Goal: Task Accomplishment & Management: Use online tool/utility

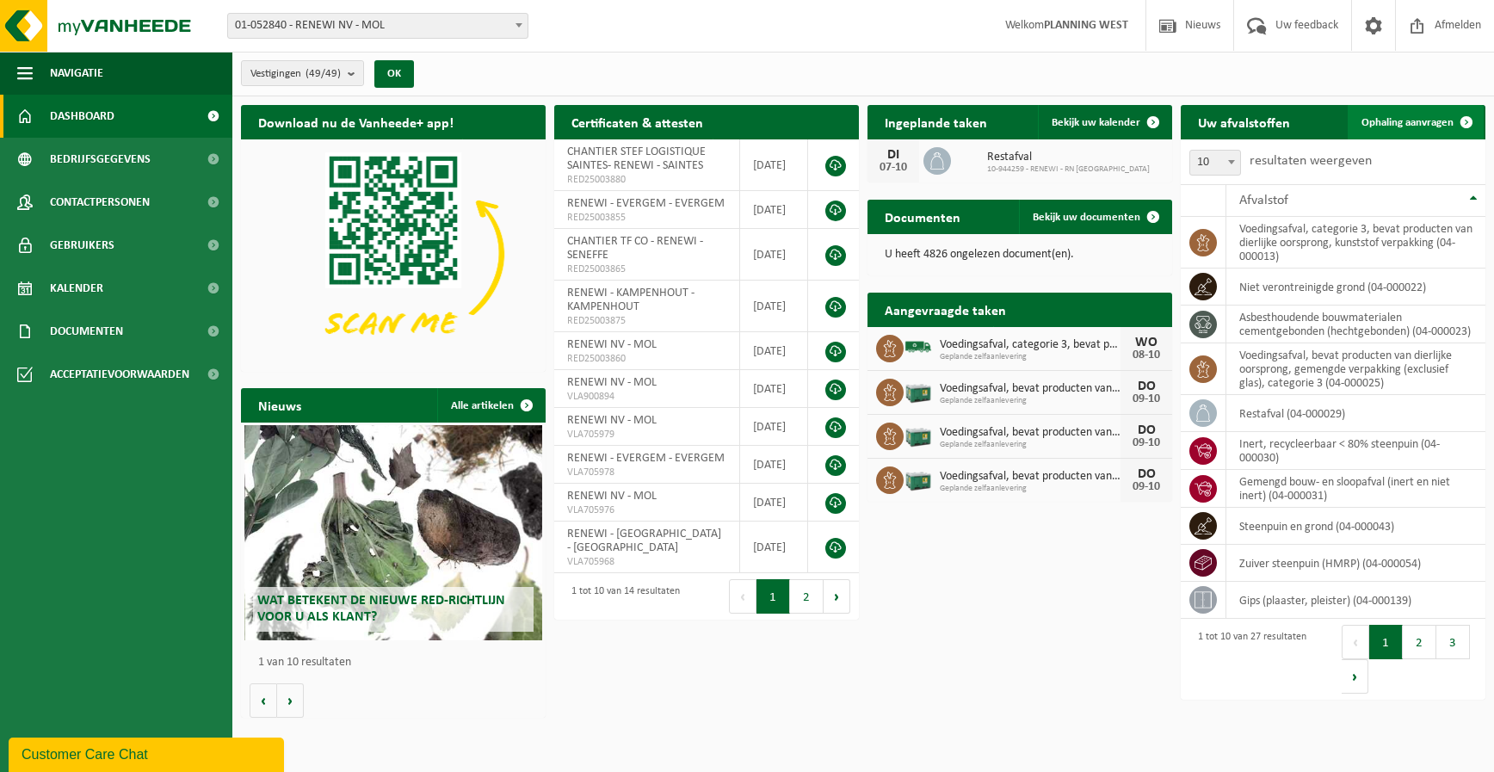
click at [1405, 117] on span "Ophaling aanvragen" at bounding box center [1408, 122] width 92 height 11
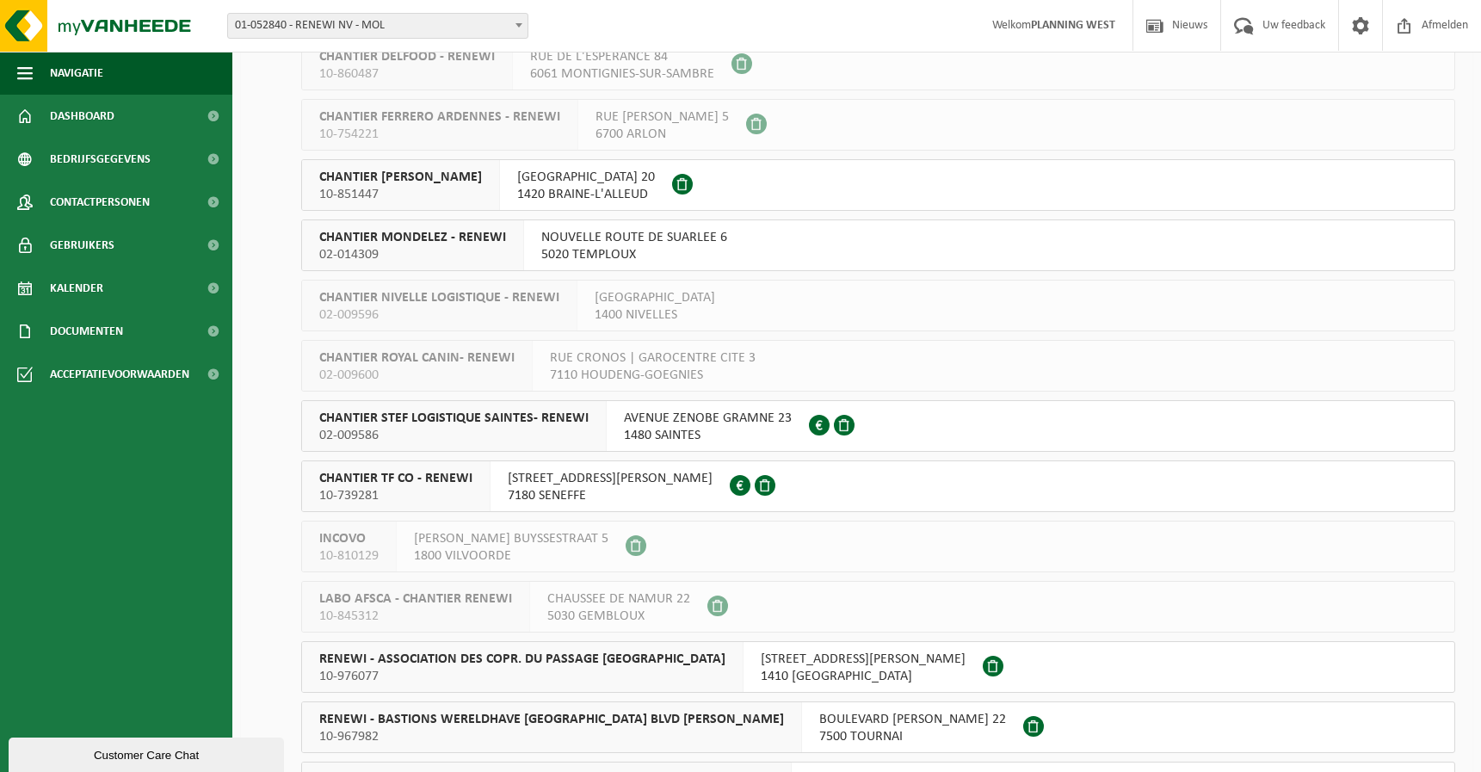
scroll to position [947, 0]
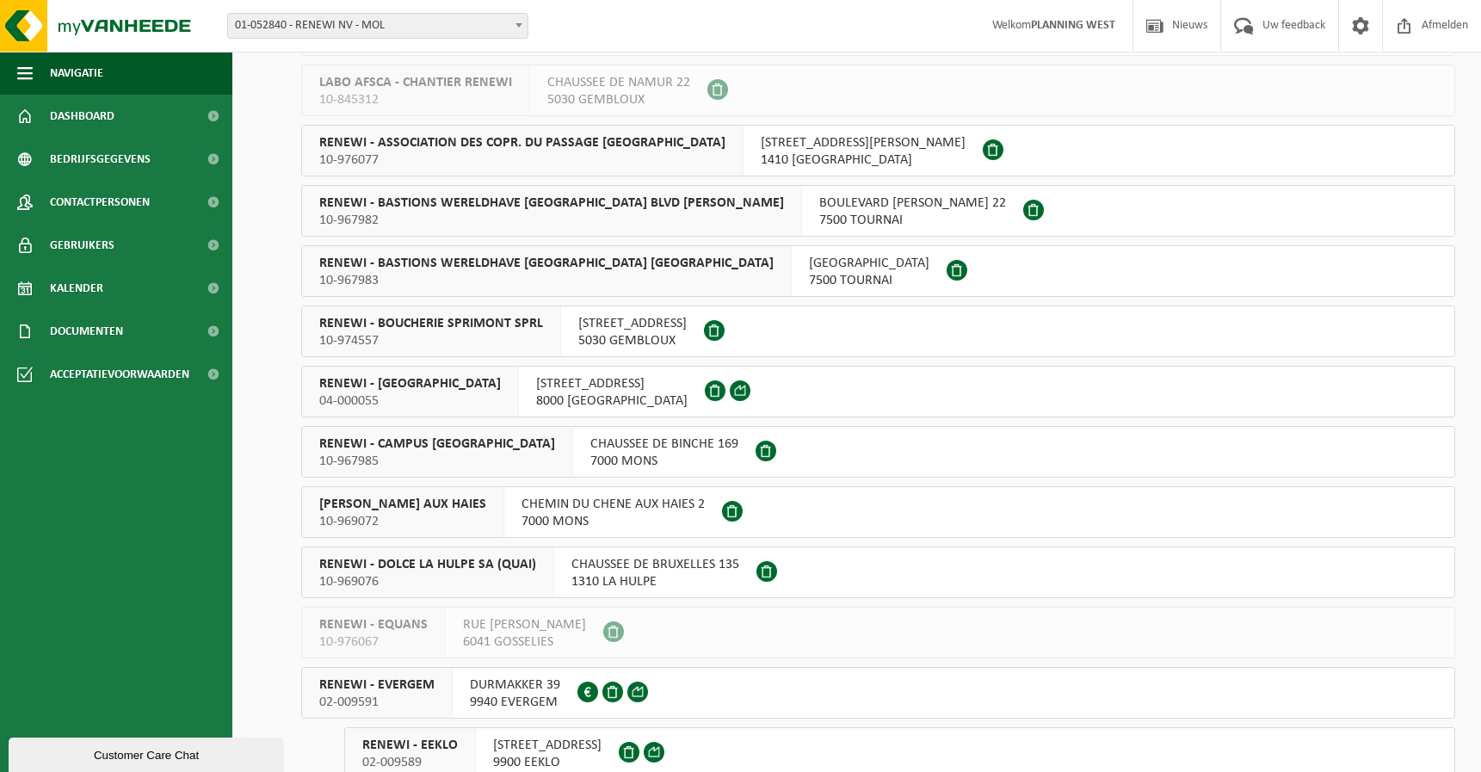
click at [389, 394] on span "04-000055" at bounding box center [410, 401] width 182 height 17
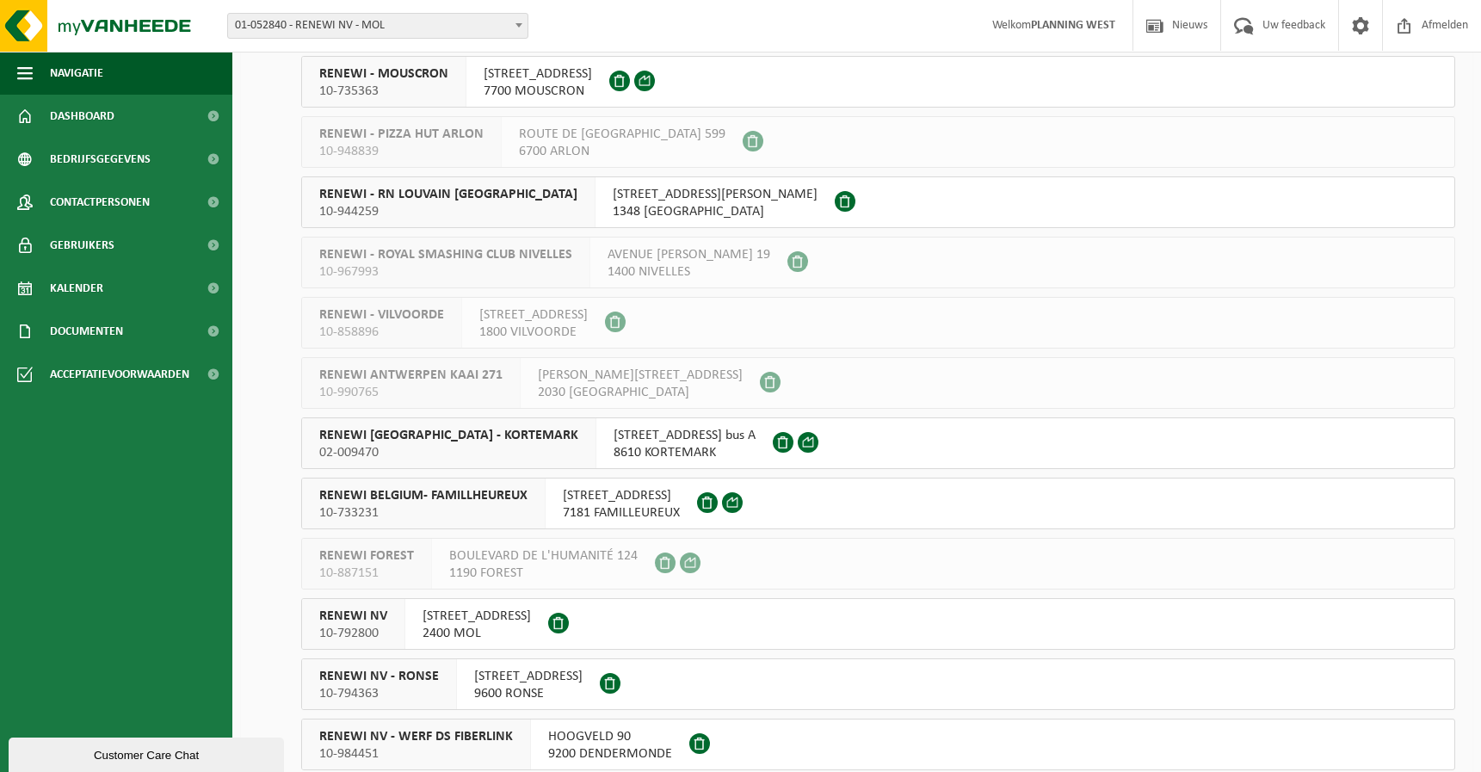
scroll to position [2066, 0]
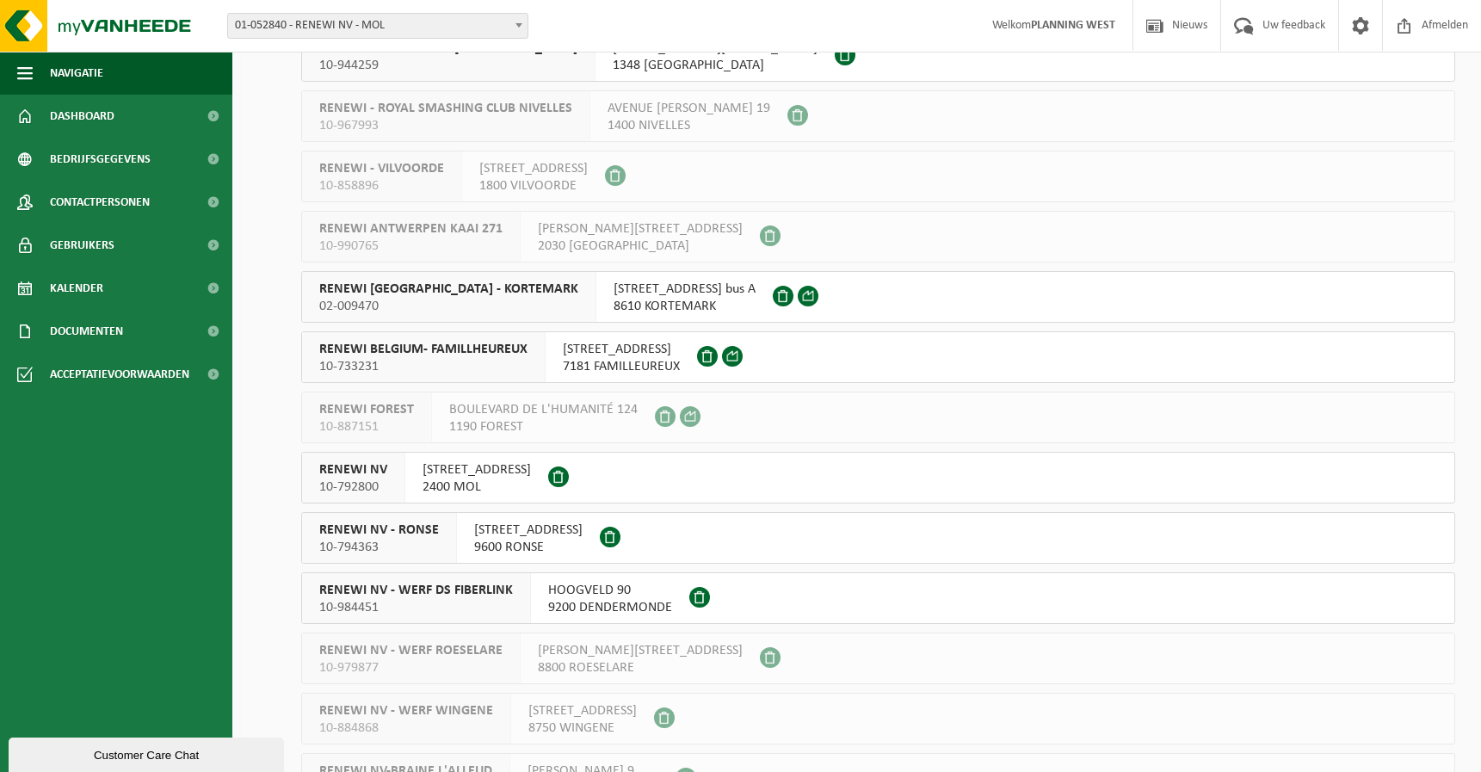
click at [378, 470] on span "RENEWI NV" at bounding box center [353, 469] width 68 height 17
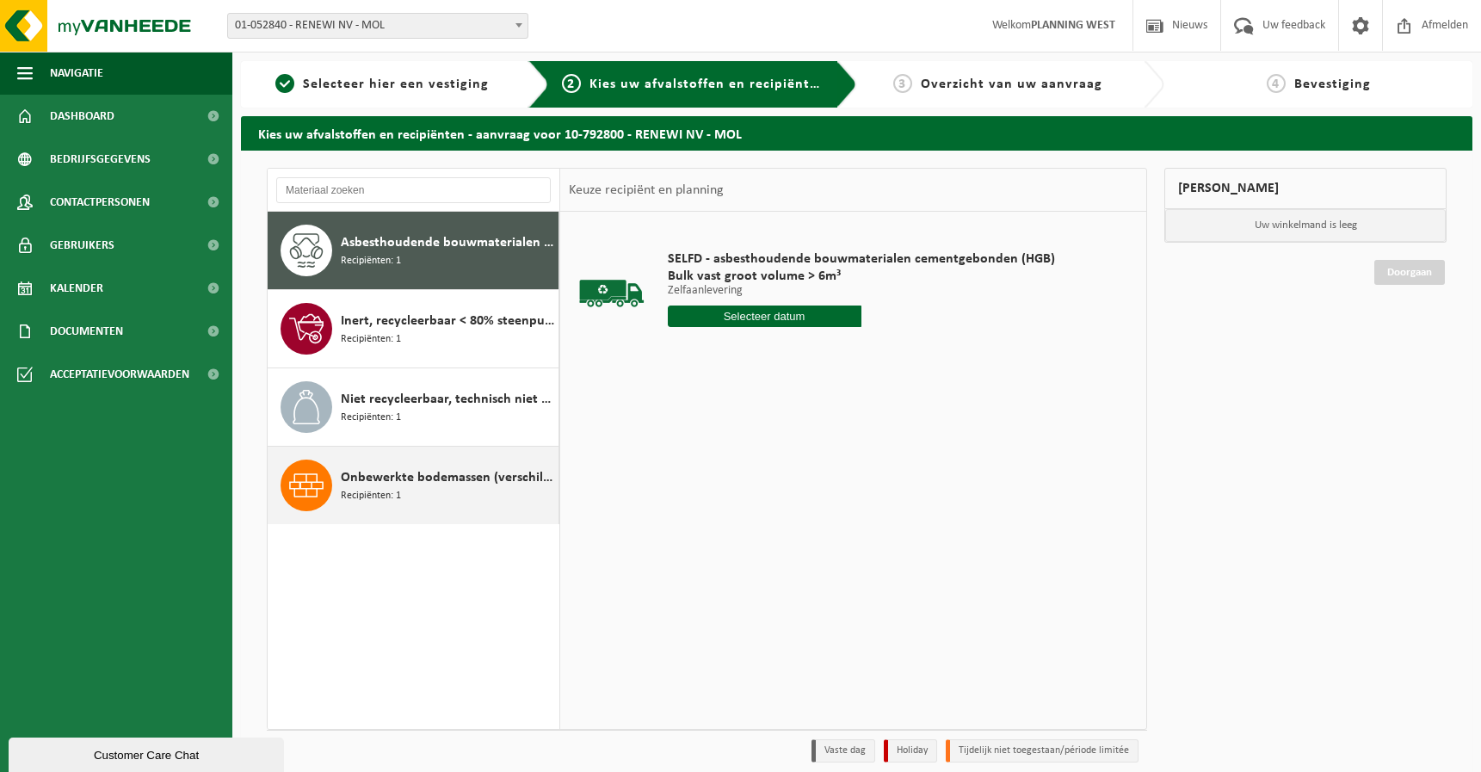
click at [423, 477] on span "Onbewerkte bodemassen (verschillend van huisvuilverbrandingsinstallatie, non bi…" at bounding box center [447, 477] width 213 height 21
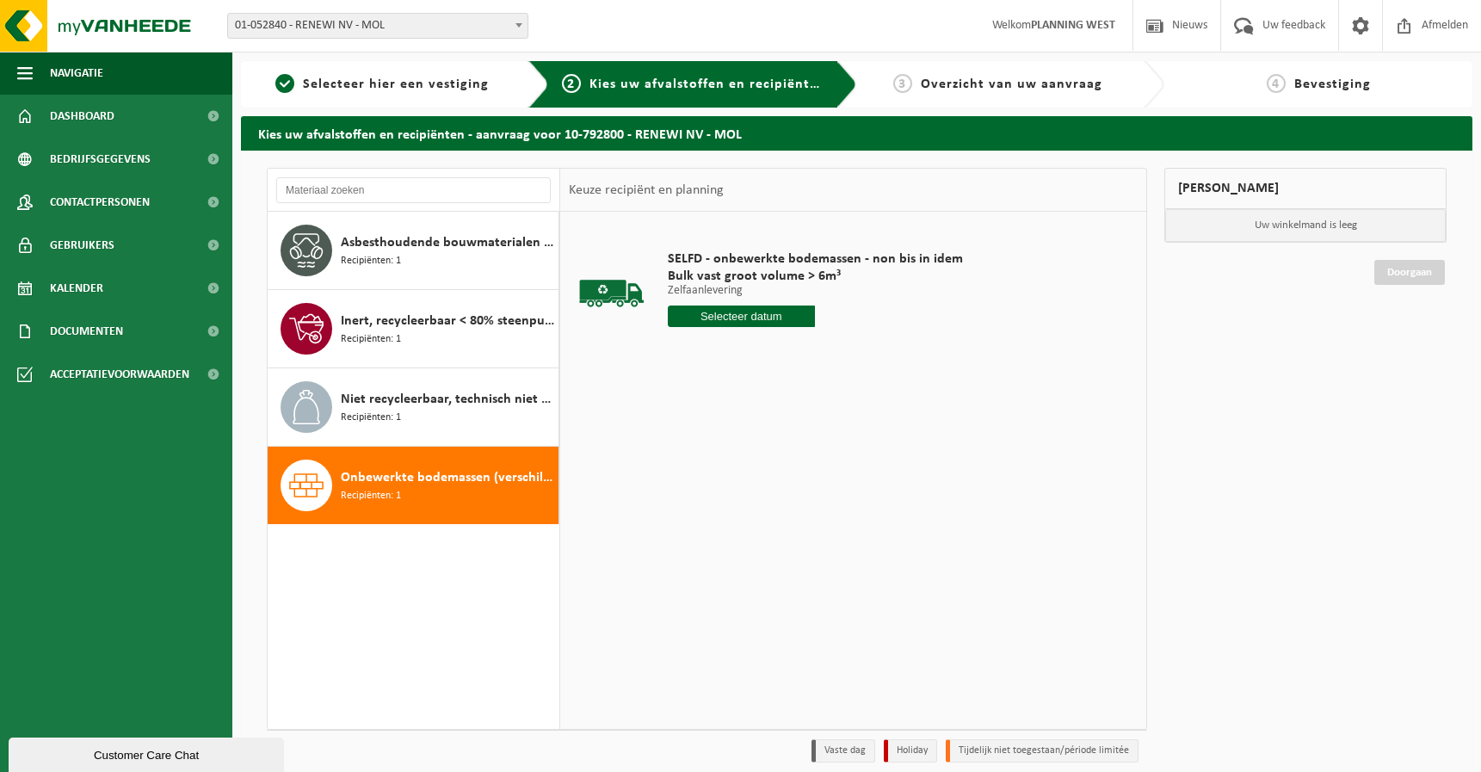
click at [716, 311] on input "text" at bounding box center [742, 317] width 148 height 22
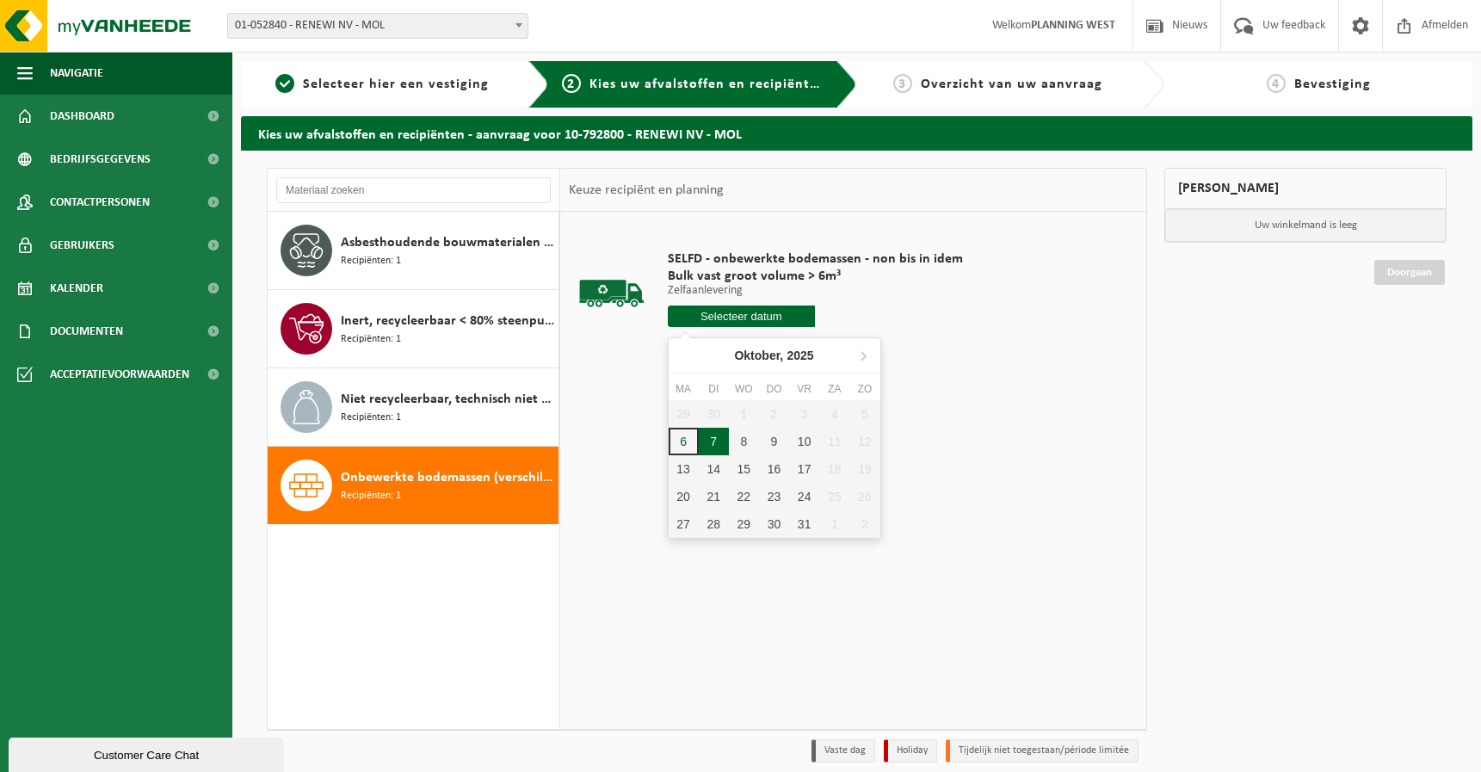
click at [717, 438] on div "7" at bounding box center [714, 442] width 30 height 28
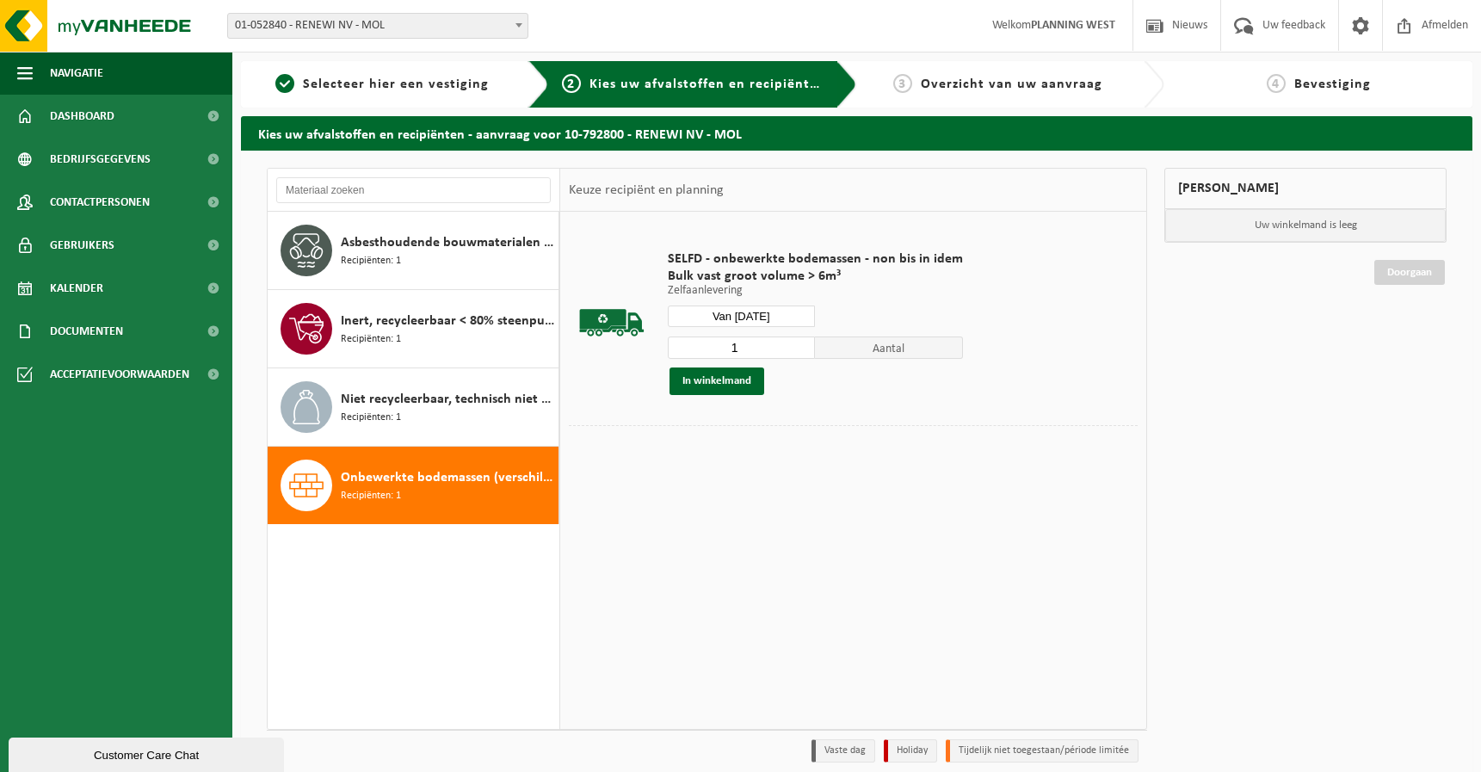
click at [780, 317] on input "Van 2025-10-07" at bounding box center [742, 317] width 148 height 22
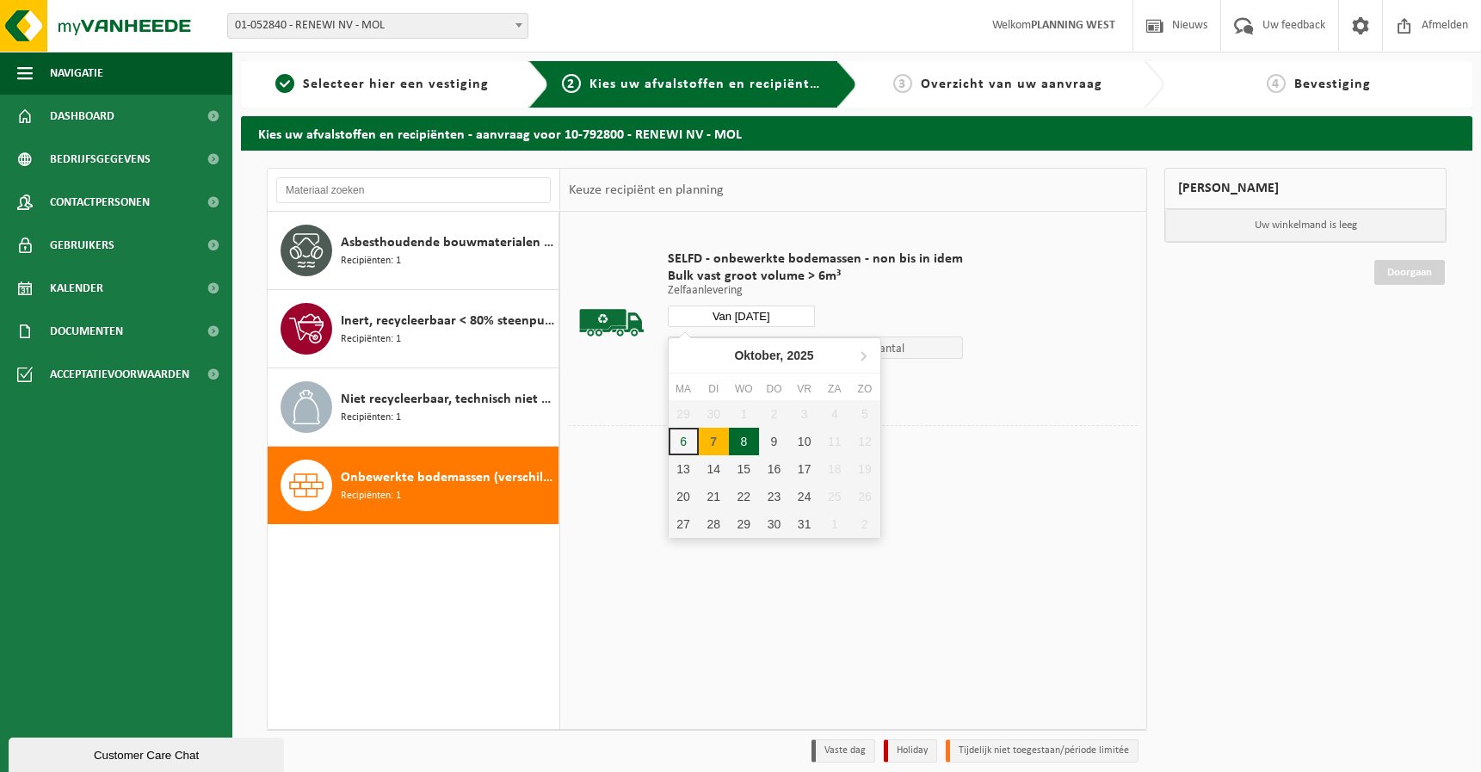
click at [747, 453] on div "8" at bounding box center [744, 442] width 30 height 28
type input "Van 2025-10-08"
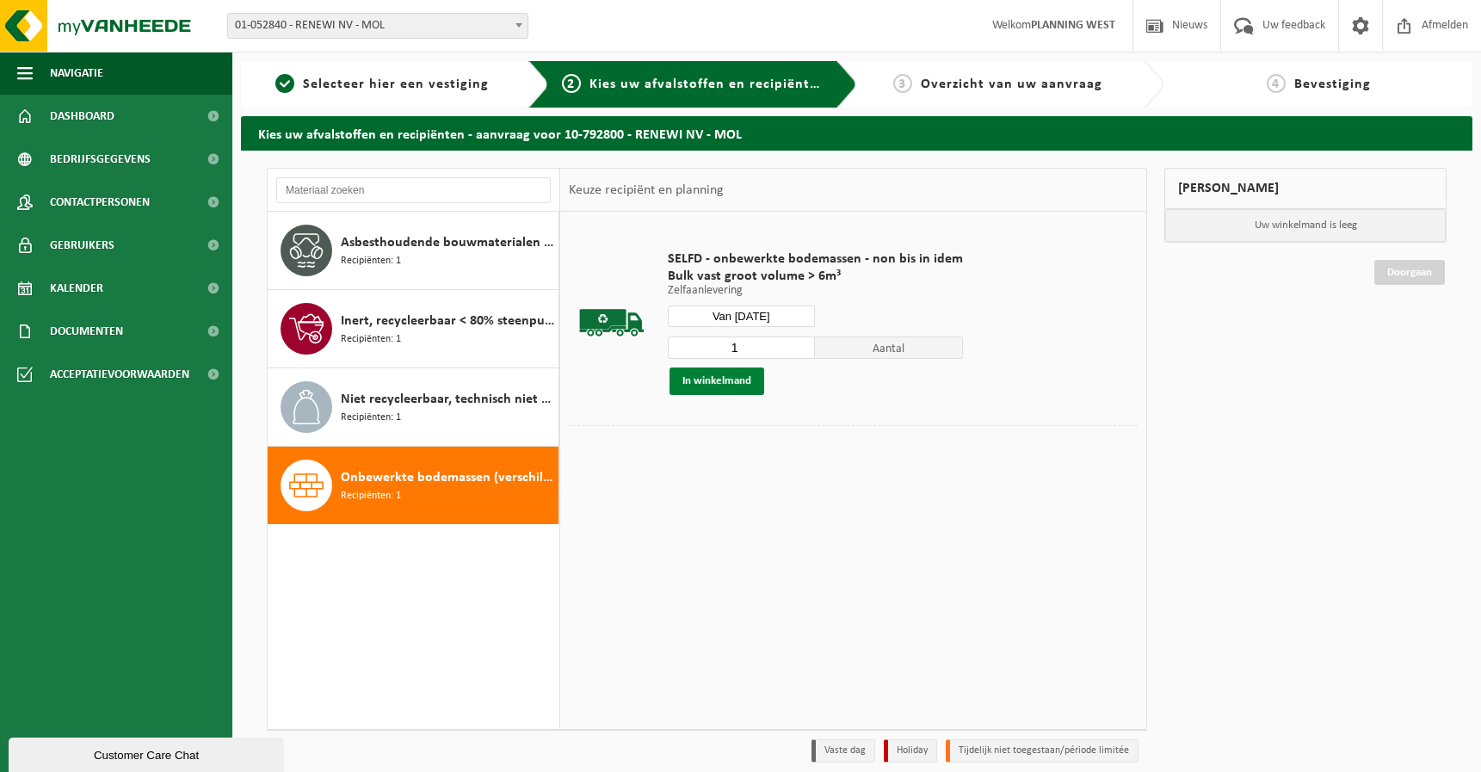
click at [743, 384] on button "In winkelmand" at bounding box center [717, 382] width 95 height 28
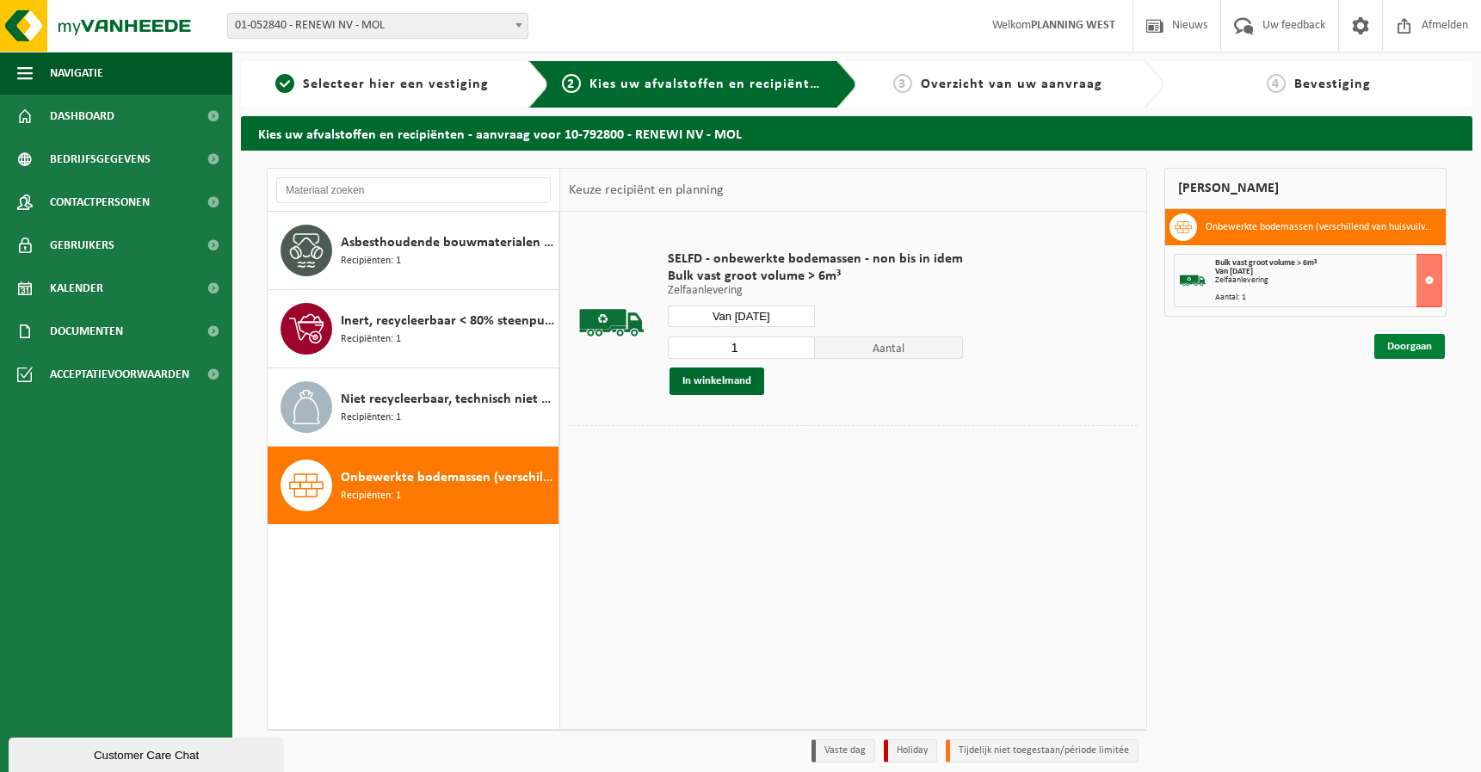
click at [1413, 344] on link "Doorgaan" at bounding box center [1410, 346] width 71 height 25
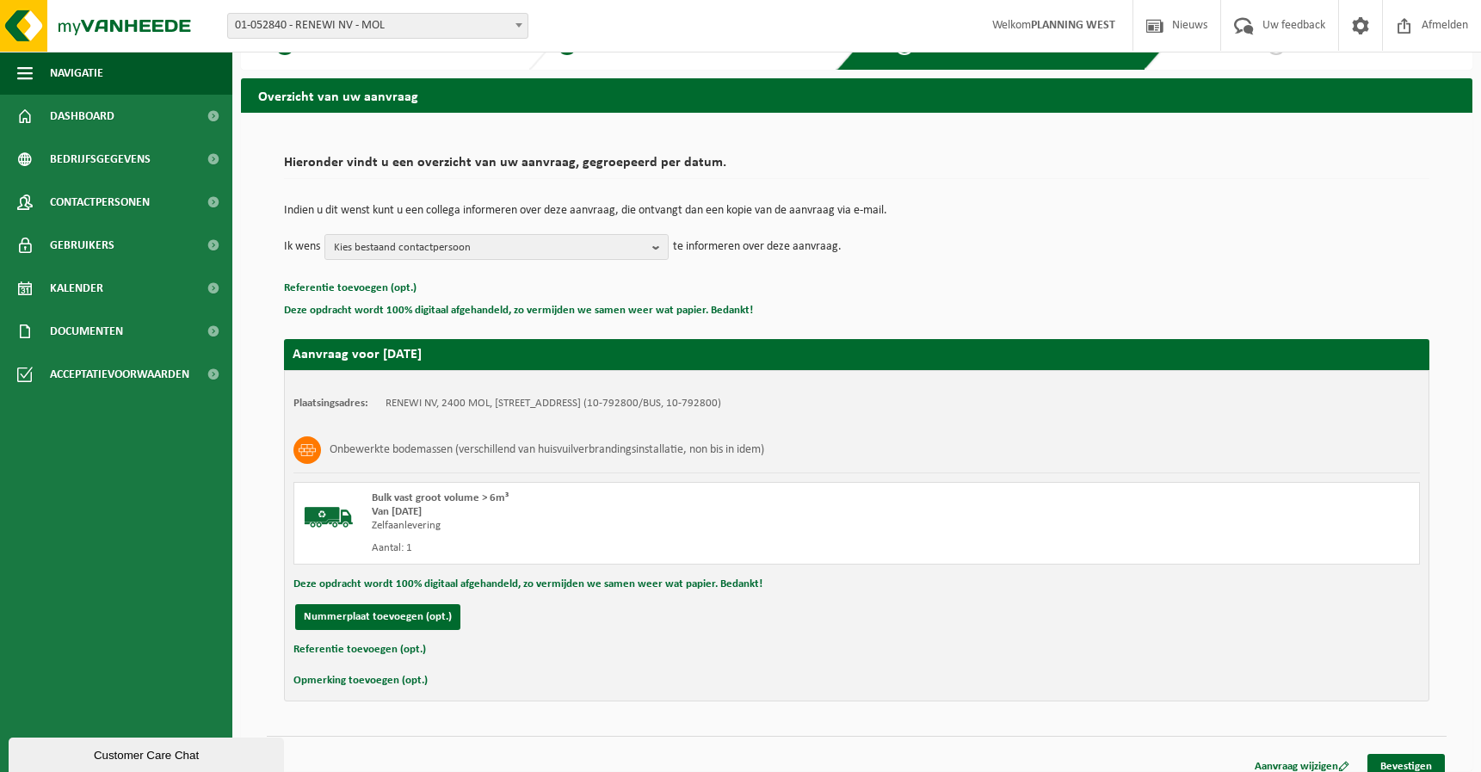
scroll to position [54, 0]
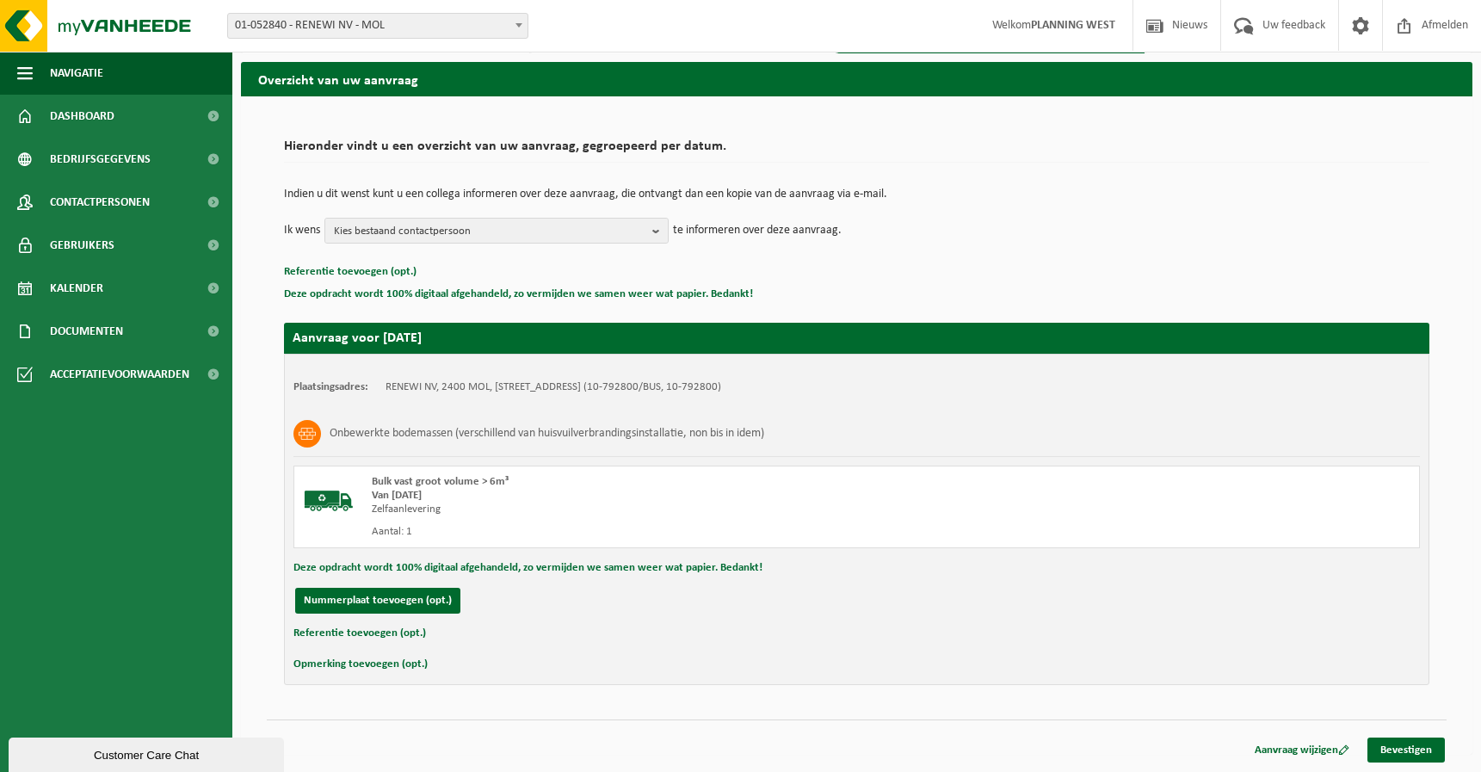
click at [1405, 736] on div "Aanvraag wijzigen Bevestigen" at bounding box center [857, 729] width 1180 height 18
click at [1405, 743] on link "Bevestigen" at bounding box center [1406, 750] width 77 height 25
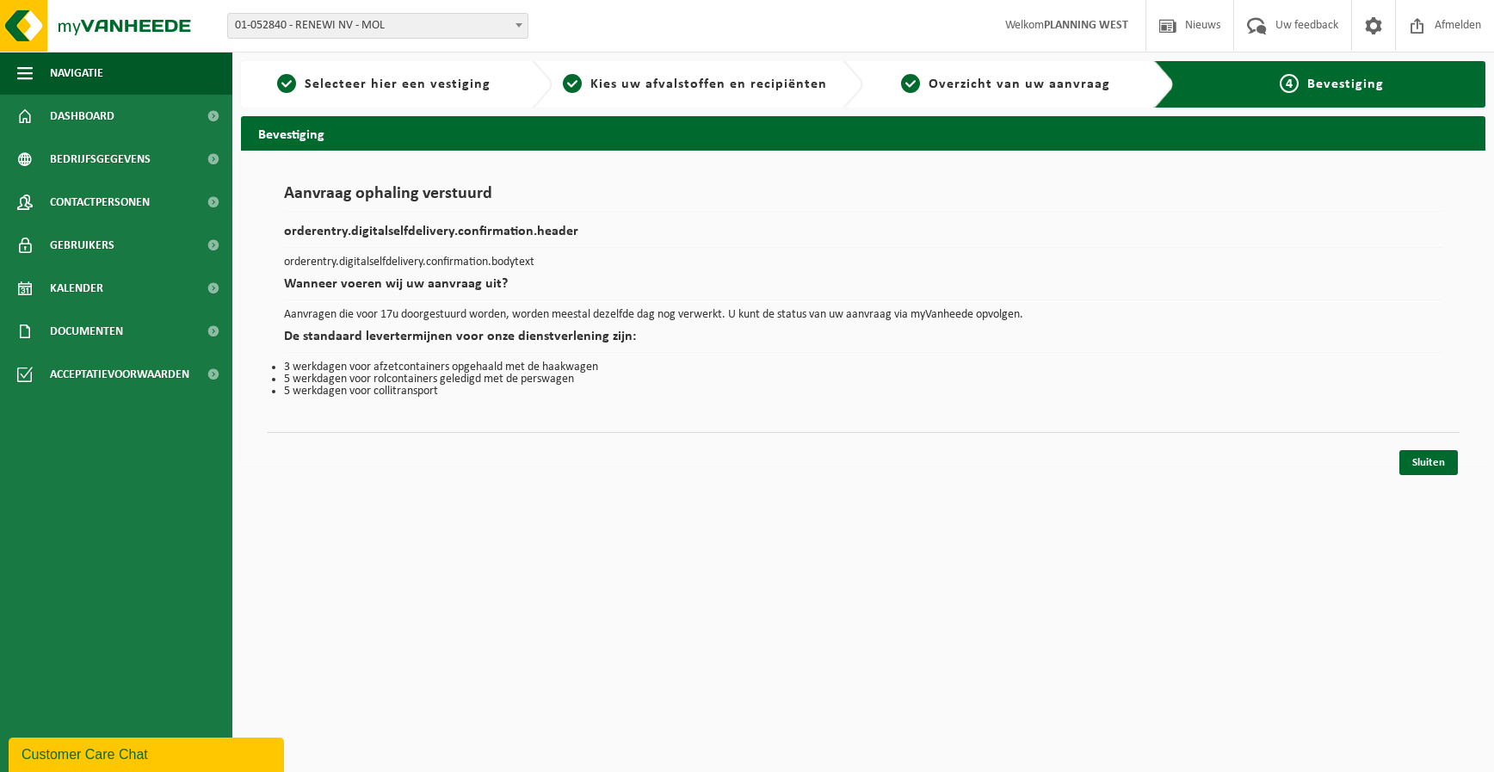
click at [1437, 480] on div "Navigatie Nieuws Uw feedback Afmelden Dashboard Bedrijfsgegevens Contactpersone…" at bounding box center [747, 242] width 1494 height 485
click at [1428, 468] on link "Sluiten" at bounding box center [1429, 462] width 59 height 25
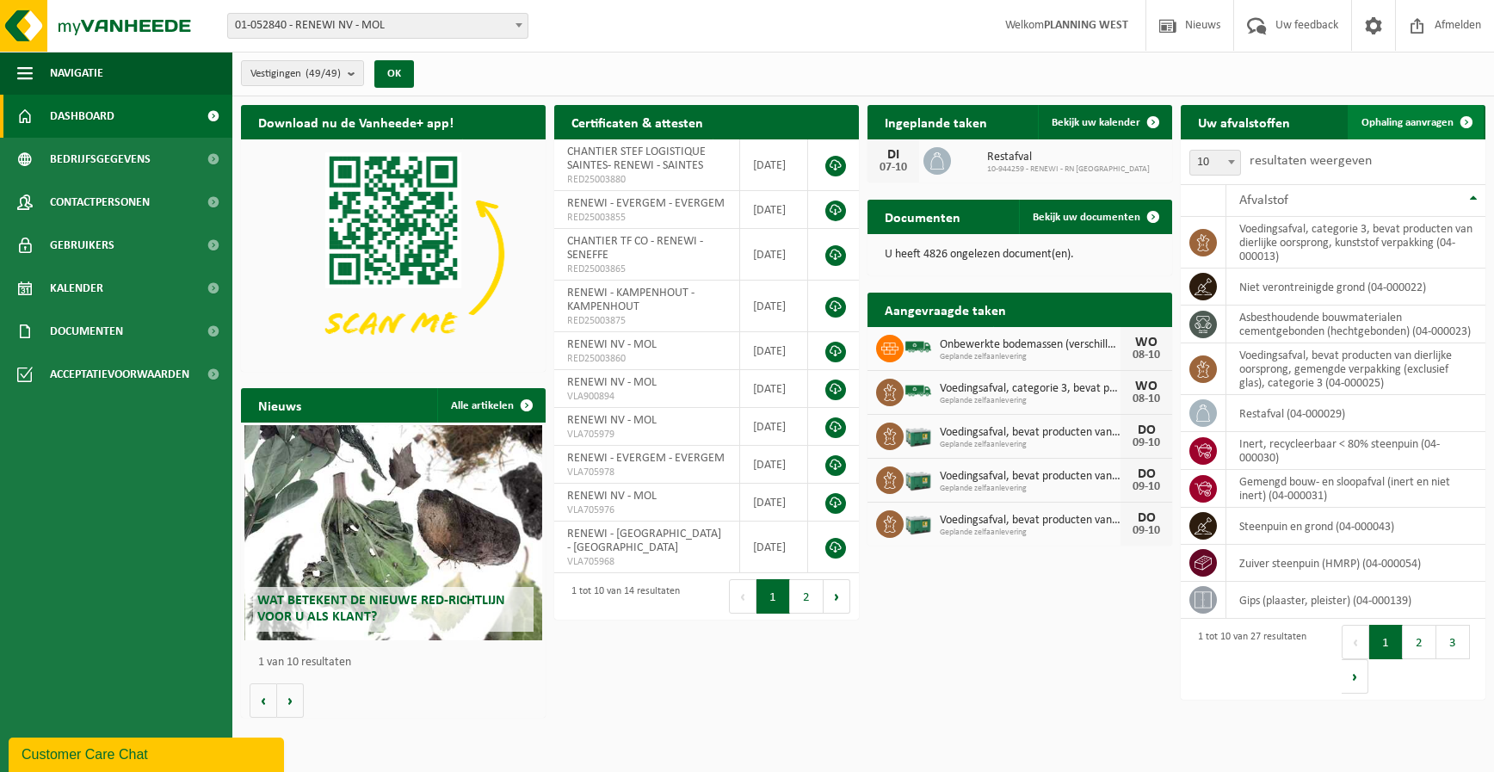
click at [1389, 117] on span "Ophaling aanvragen" at bounding box center [1408, 122] width 92 height 11
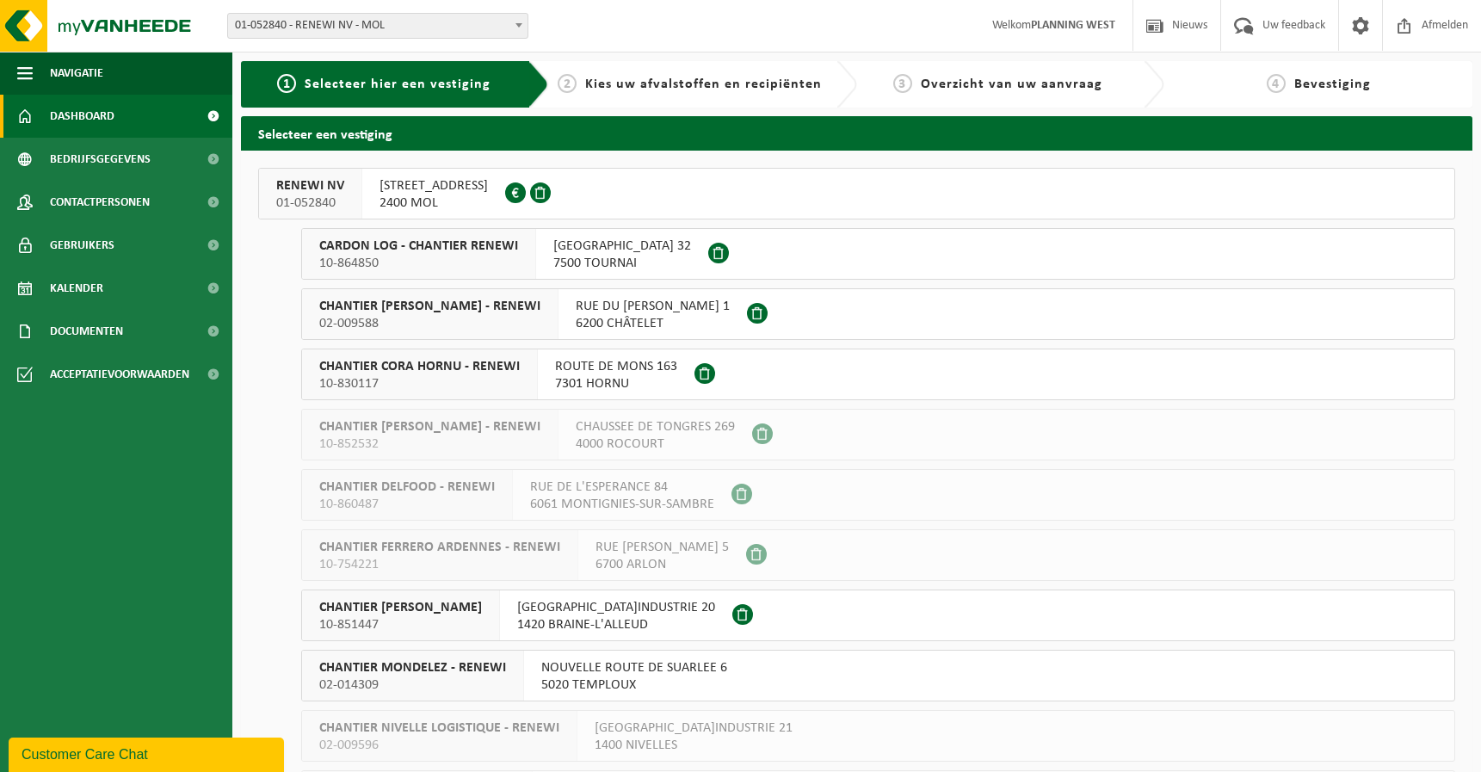
click at [127, 116] on link "Dashboard" at bounding box center [116, 116] width 232 height 43
